Goal: Task Accomplishment & Management: Use online tool/utility

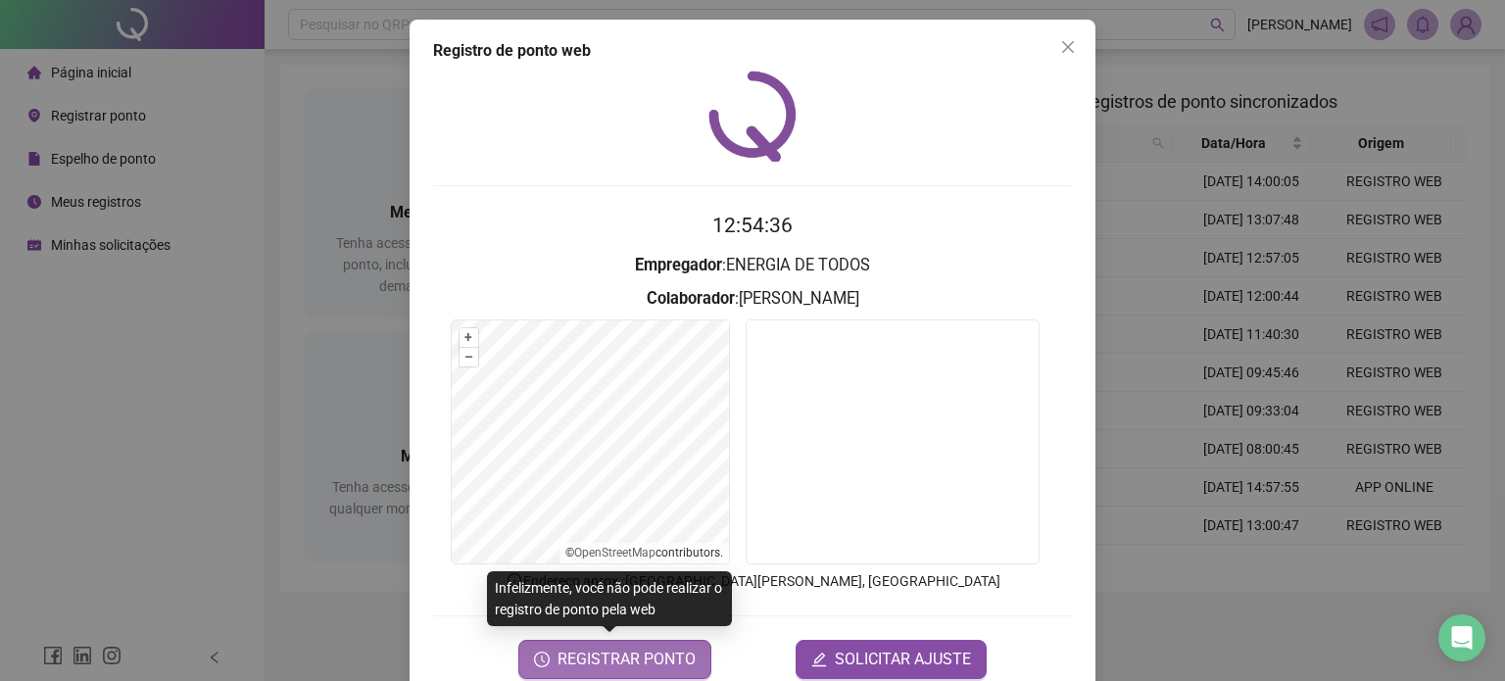
click at [645, 654] on span "REGISTRAR PONTO" at bounding box center [627, 660] width 138 height 24
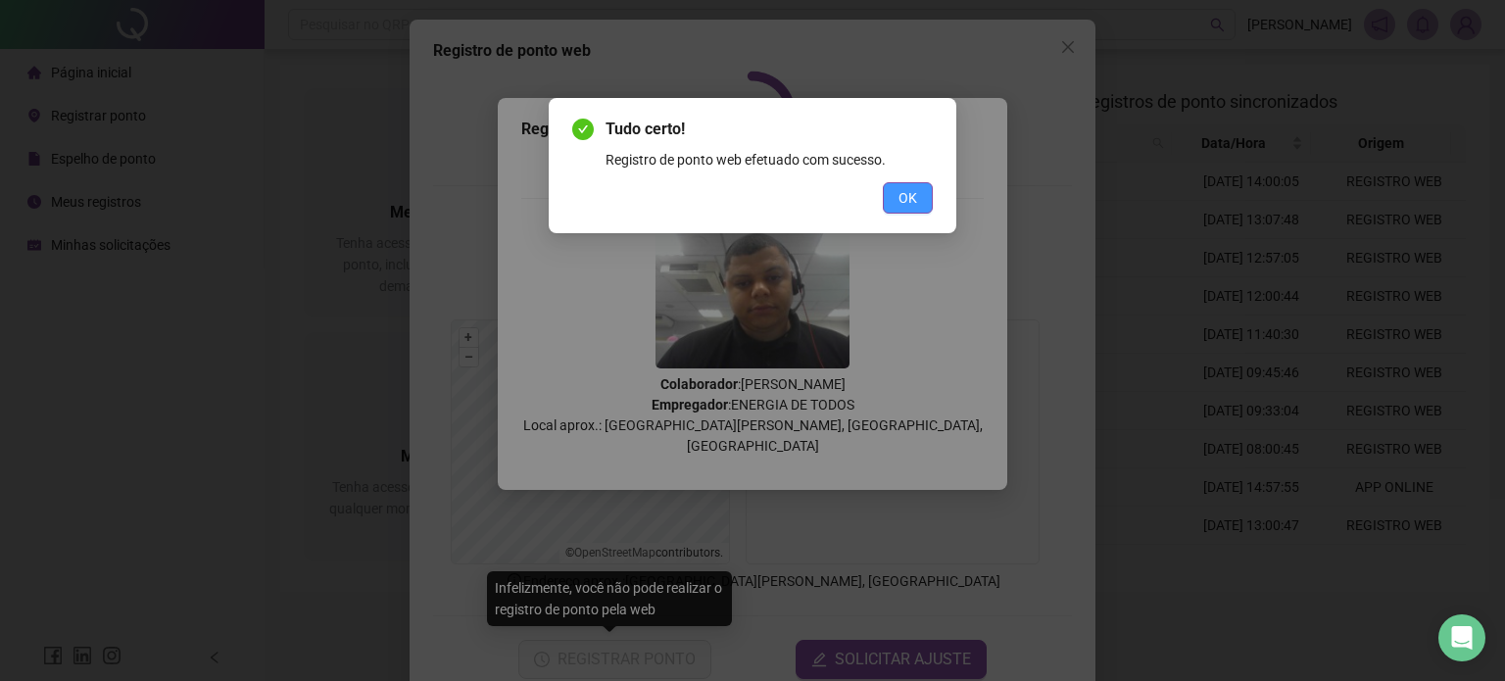
click at [917, 190] on button "OK" at bounding box center [908, 197] width 50 height 31
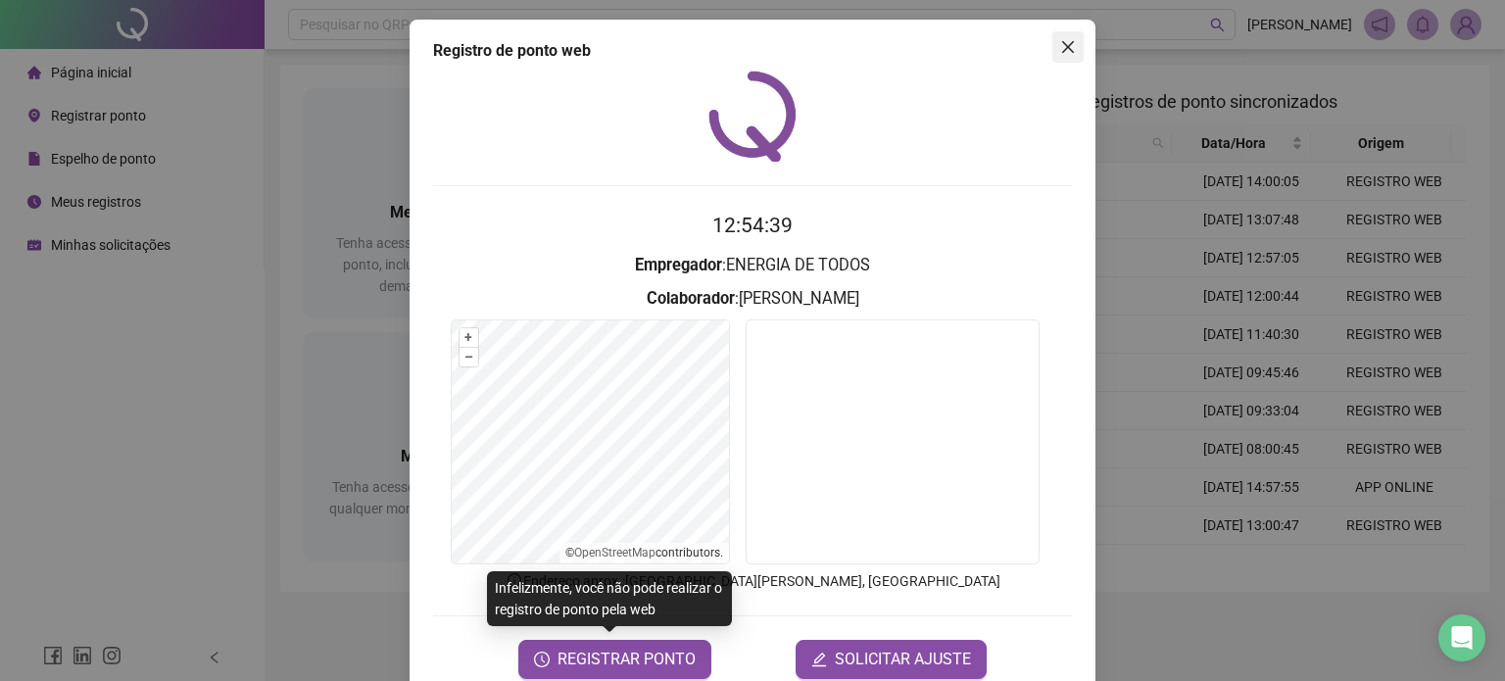
click at [1062, 43] on icon "close" at bounding box center [1068, 47] width 16 height 16
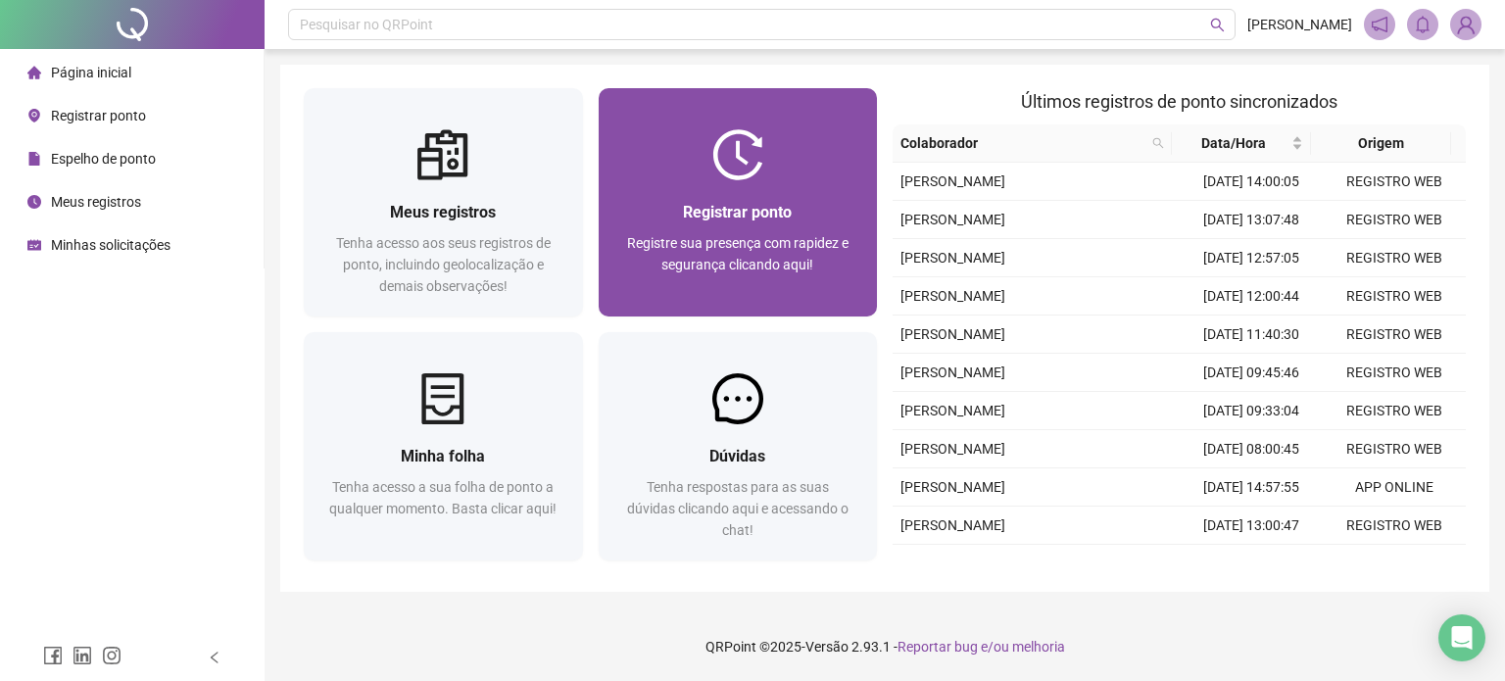
click at [756, 151] on img at bounding box center [737, 154] width 51 height 51
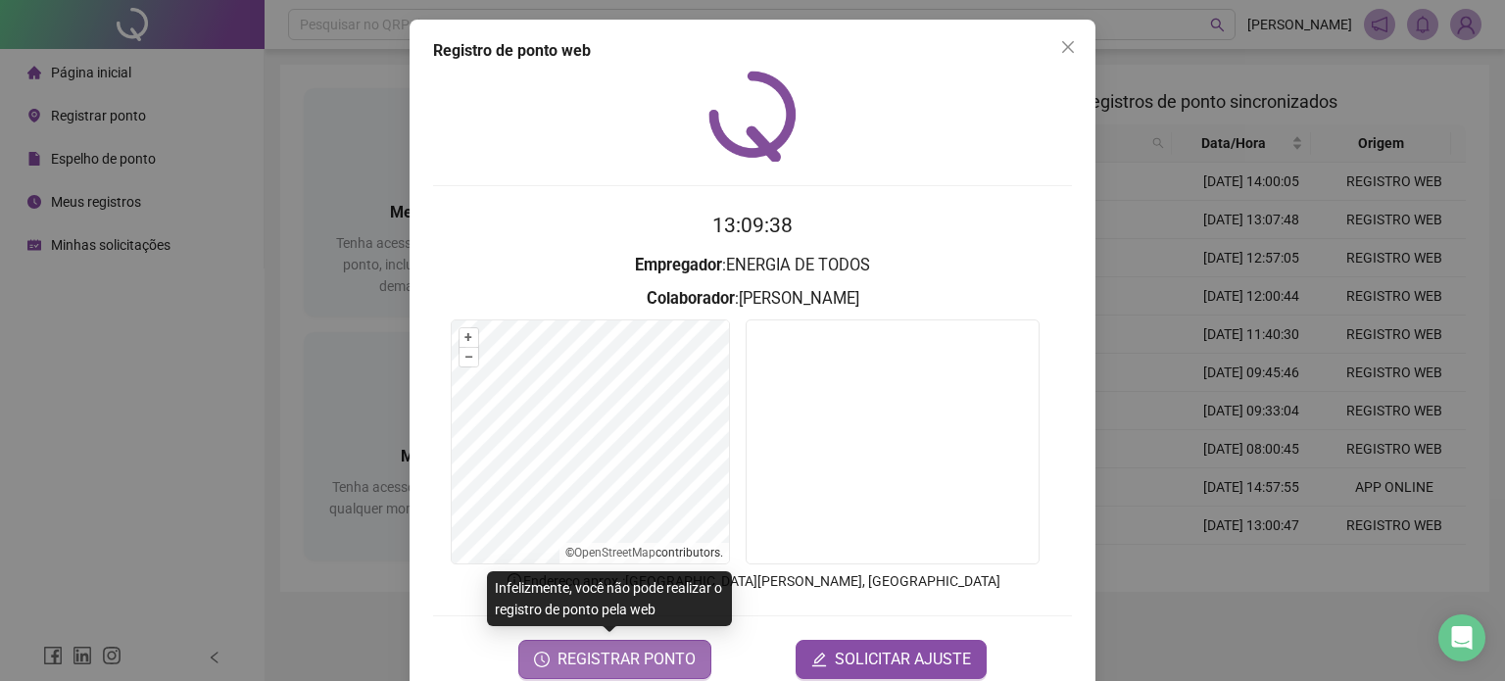
click at [627, 661] on span "REGISTRAR PONTO" at bounding box center [627, 660] width 138 height 24
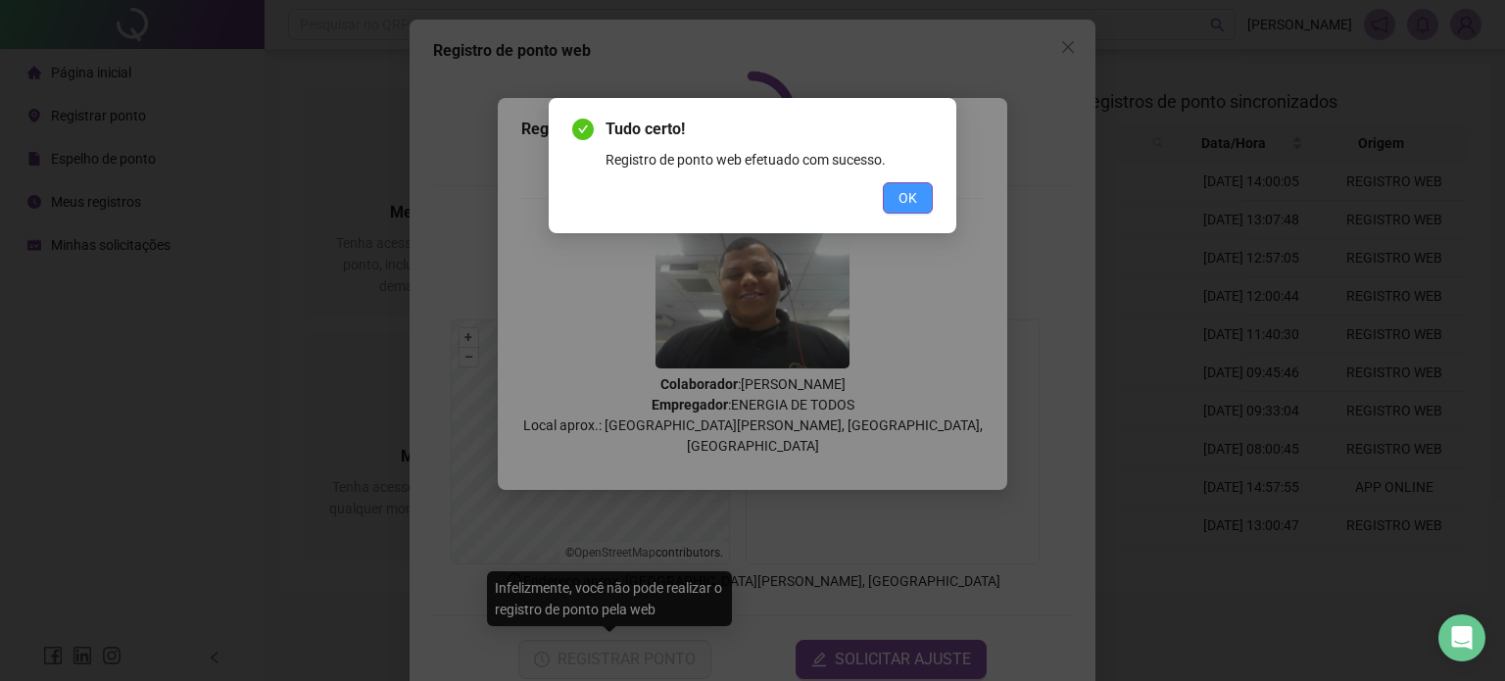
click at [897, 211] on button "OK" at bounding box center [908, 197] width 50 height 31
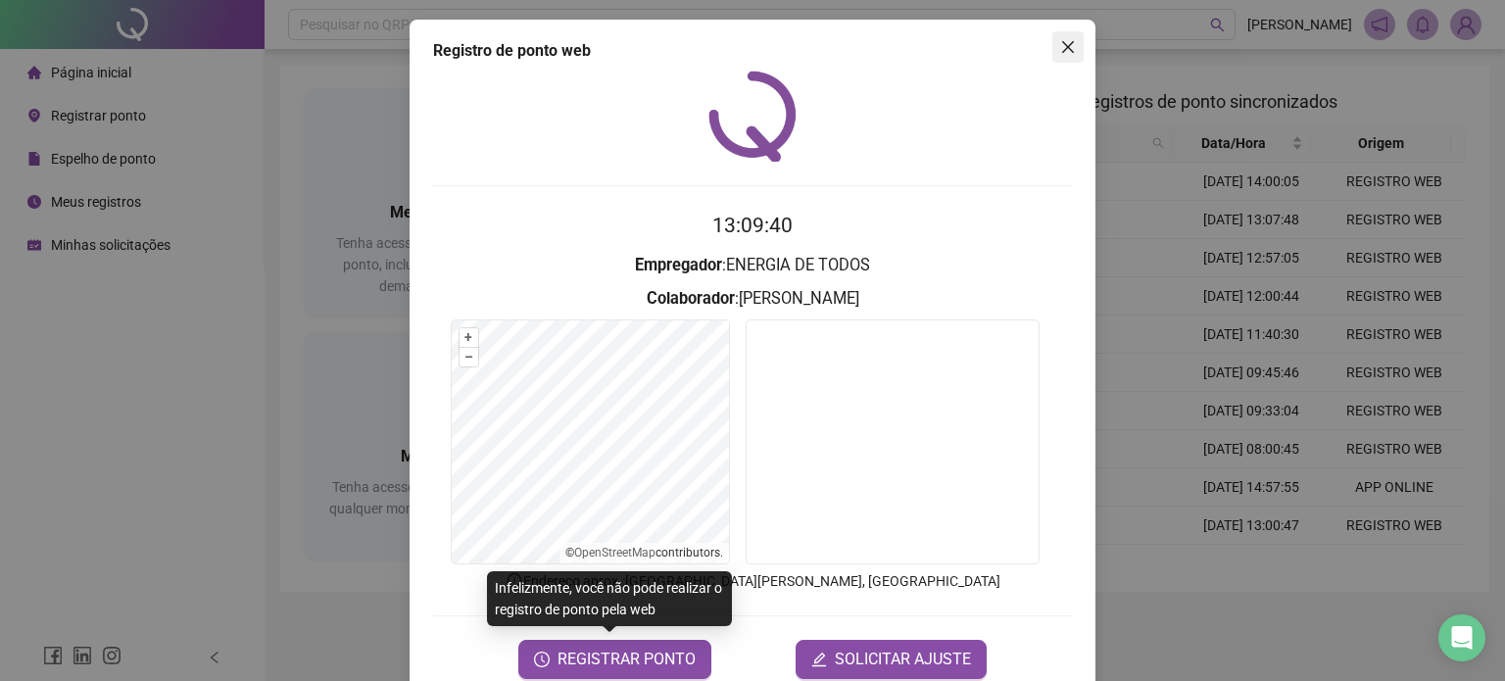
click at [1052, 58] on button "Close" at bounding box center [1067, 46] width 31 height 31
